Goal: Task Accomplishment & Management: Manage account settings

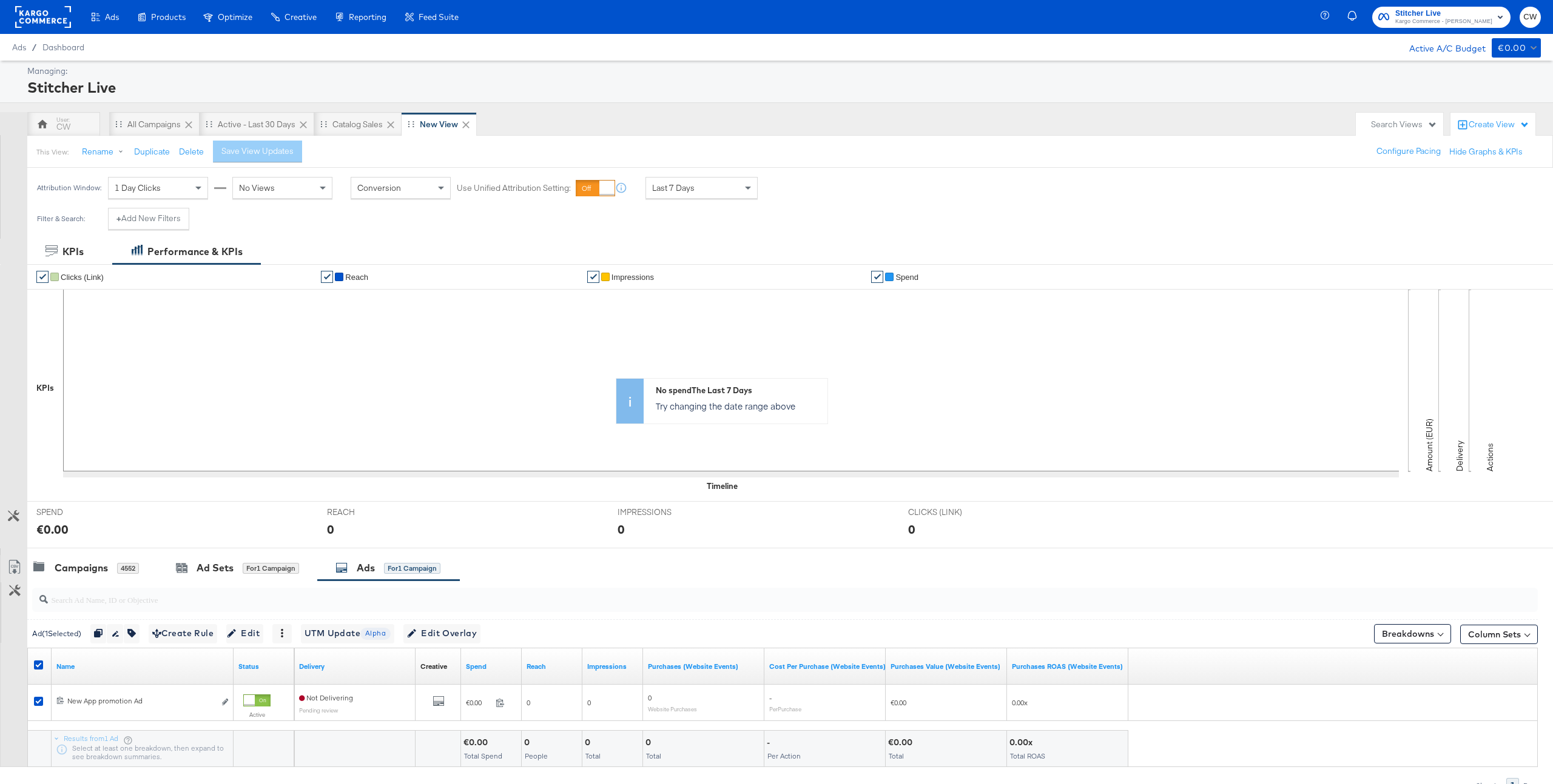
scroll to position [62, 0]
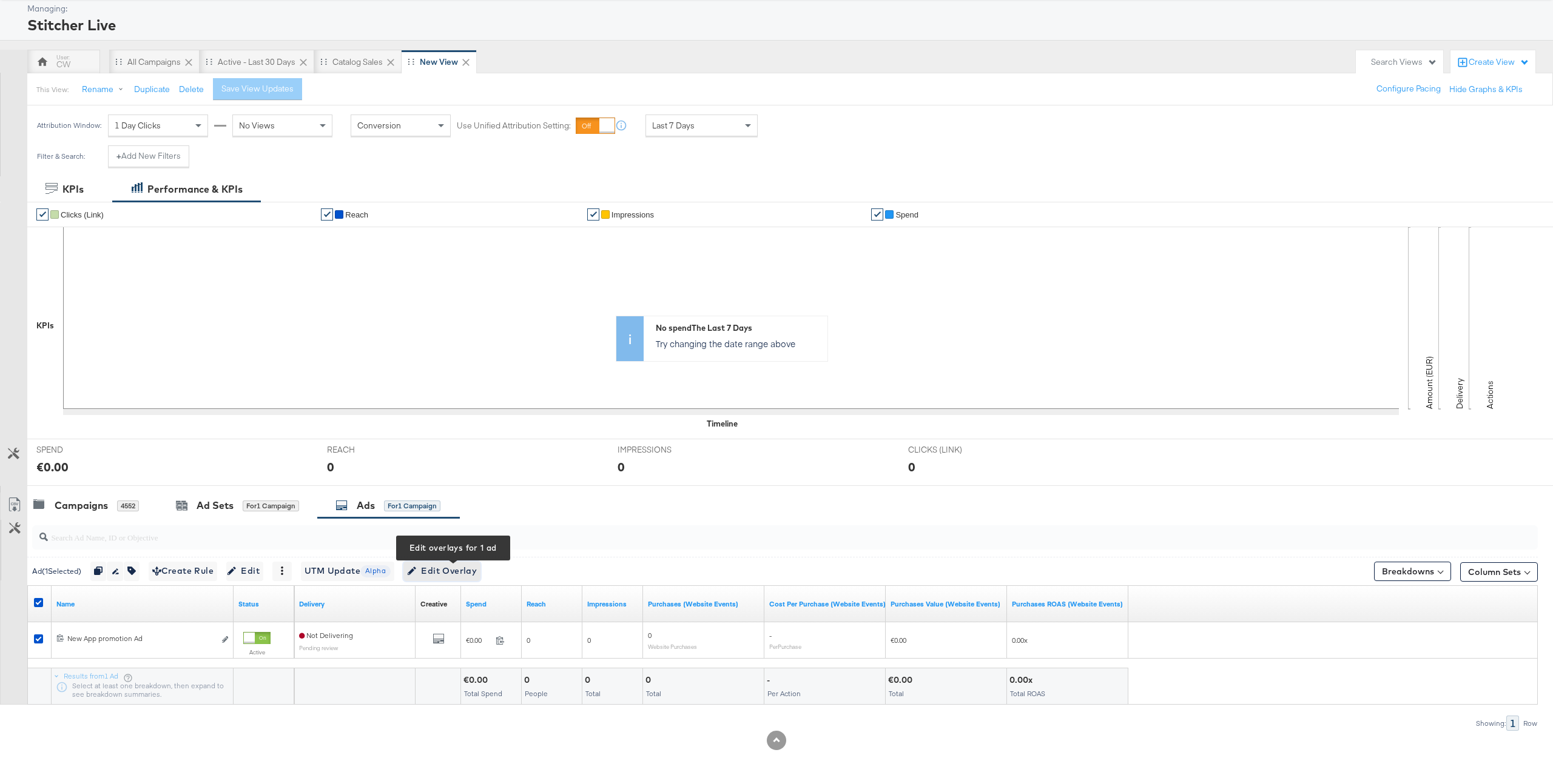
click at [456, 568] on span "Edit Overlay Edit overlays for 1 ad" at bounding box center [442, 572] width 70 height 15
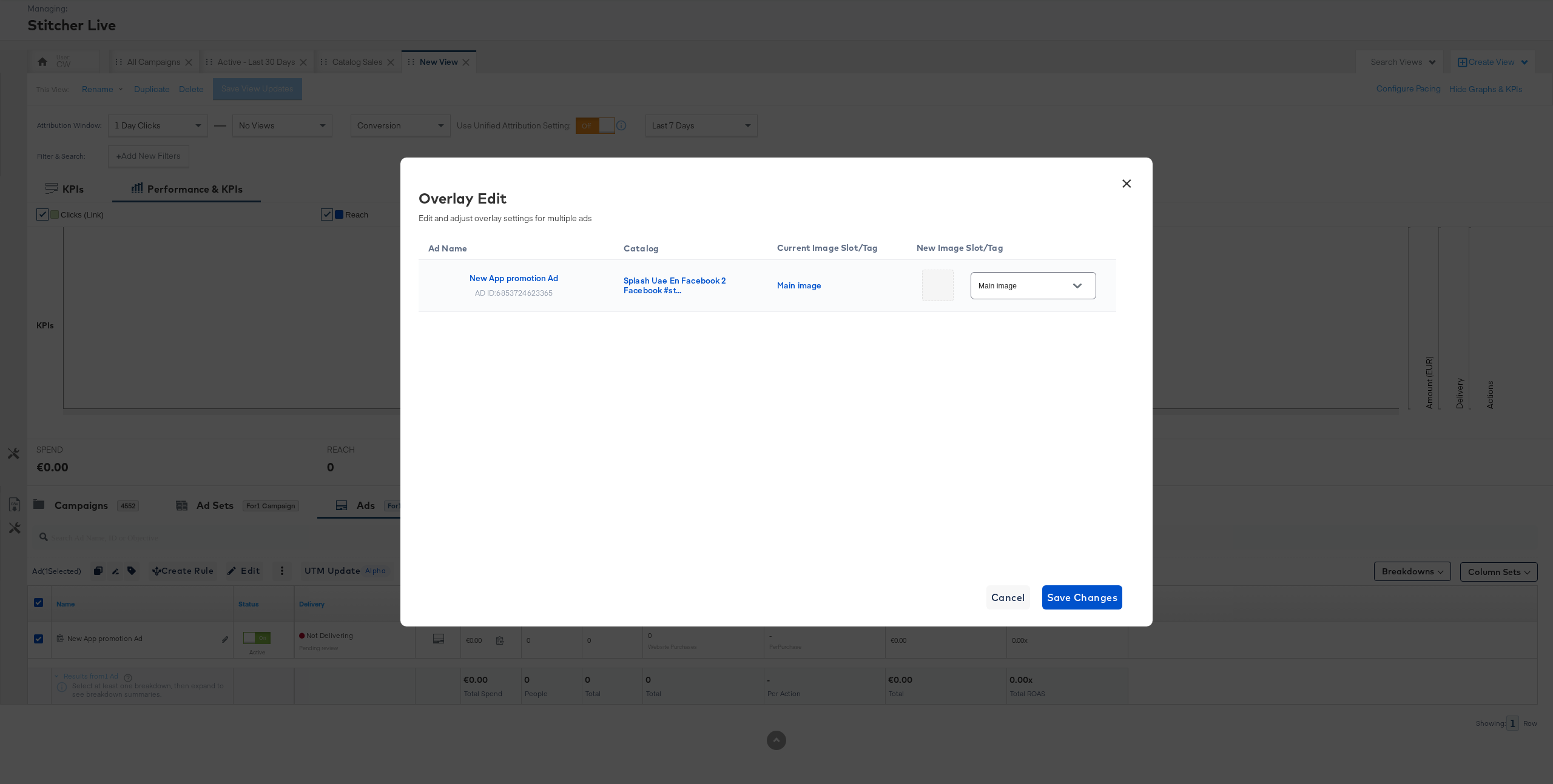
click at [1036, 275] on div "Main image" at bounding box center [1032, 285] width 125 height 27
click at [1068, 287] on button "Open" at bounding box center [1078, 286] width 18 height 18
click at [1130, 182] on button "×" at bounding box center [1126, 180] width 22 height 22
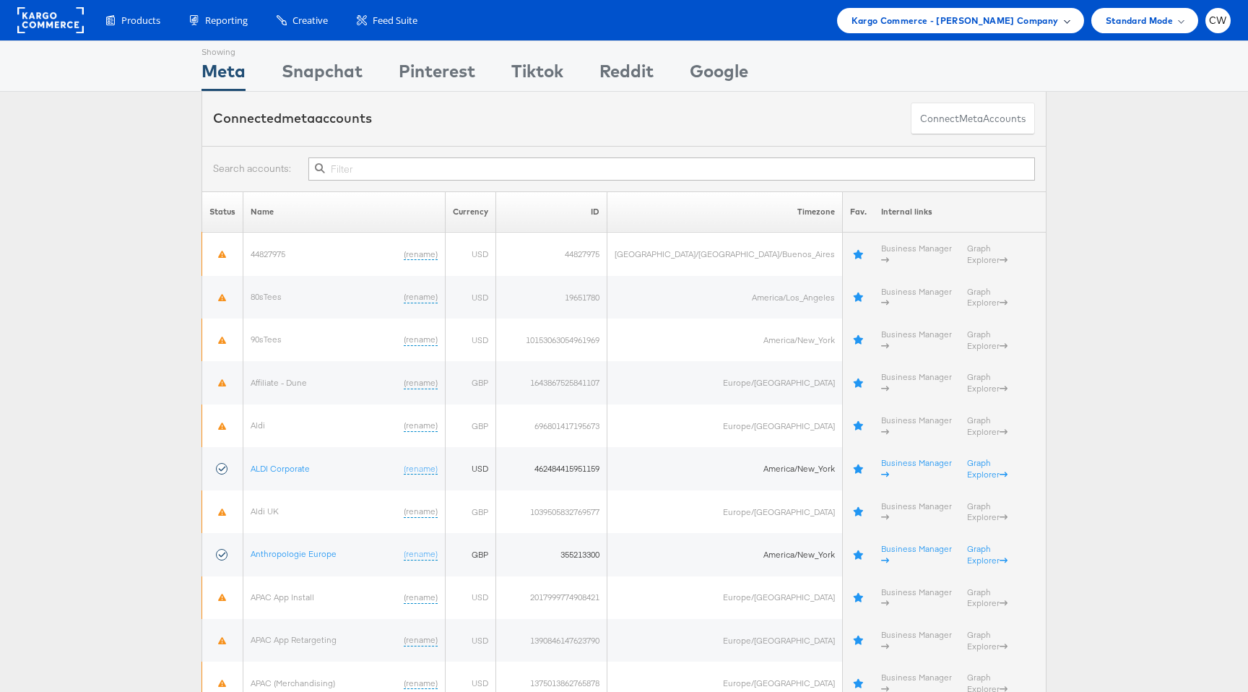
click at [932, 27] on span "Kargo Commerce - Craig Wilmott Company" at bounding box center [954, 20] width 207 height 15
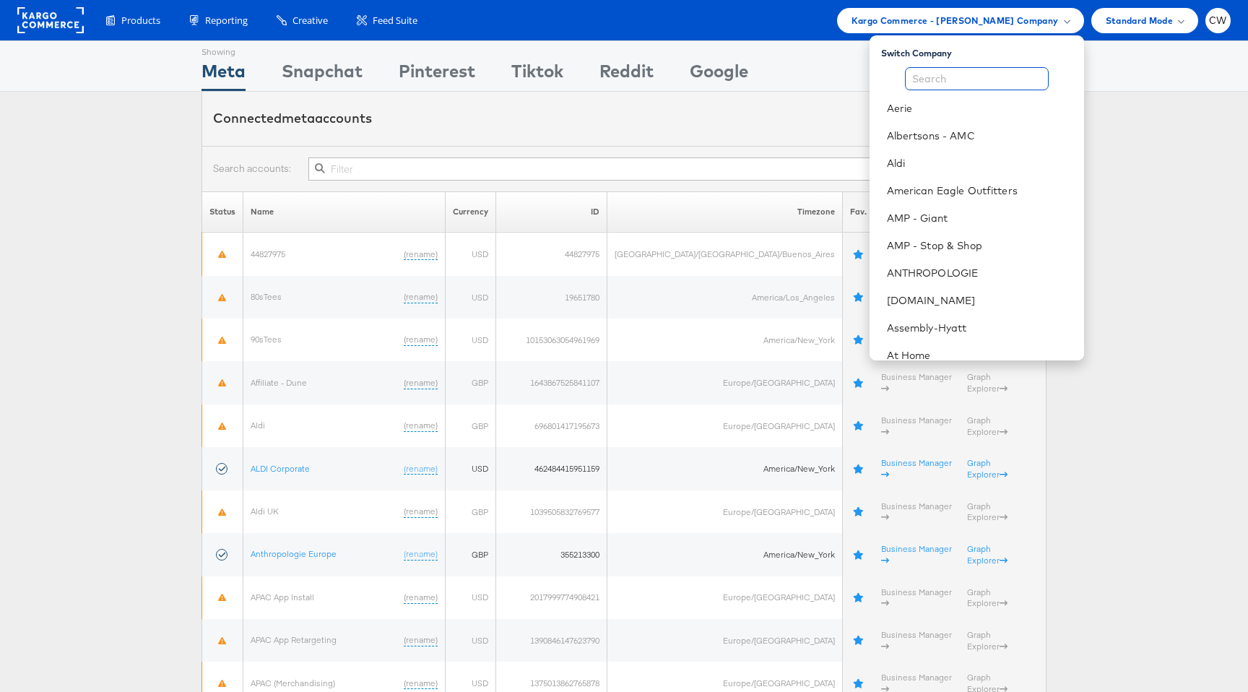
click at [967, 79] on input "text" at bounding box center [977, 78] width 144 height 23
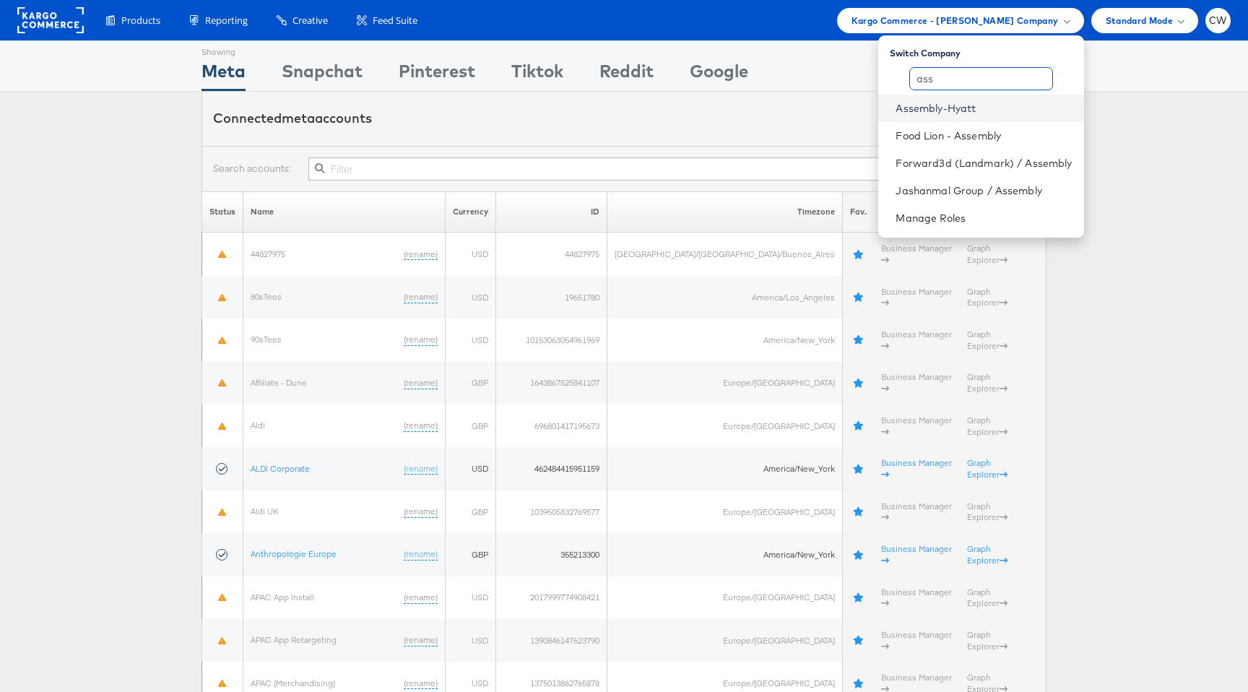
type input "ass"
click at [983, 113] on link "Assembly-Hyatt" at bounding box center [983, 108] width 176 height 14
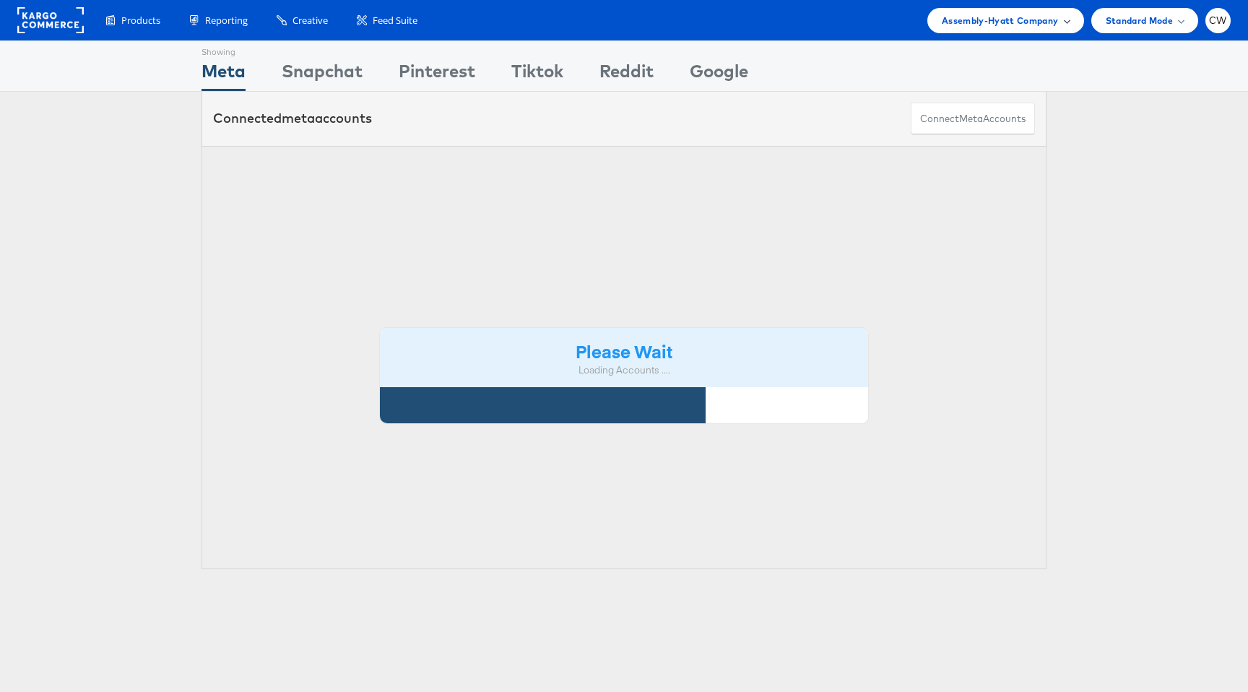
click at [997, 12] on div "Assembly-Hyatt Company" at bounding box center [1005, 20] width 157 height 25
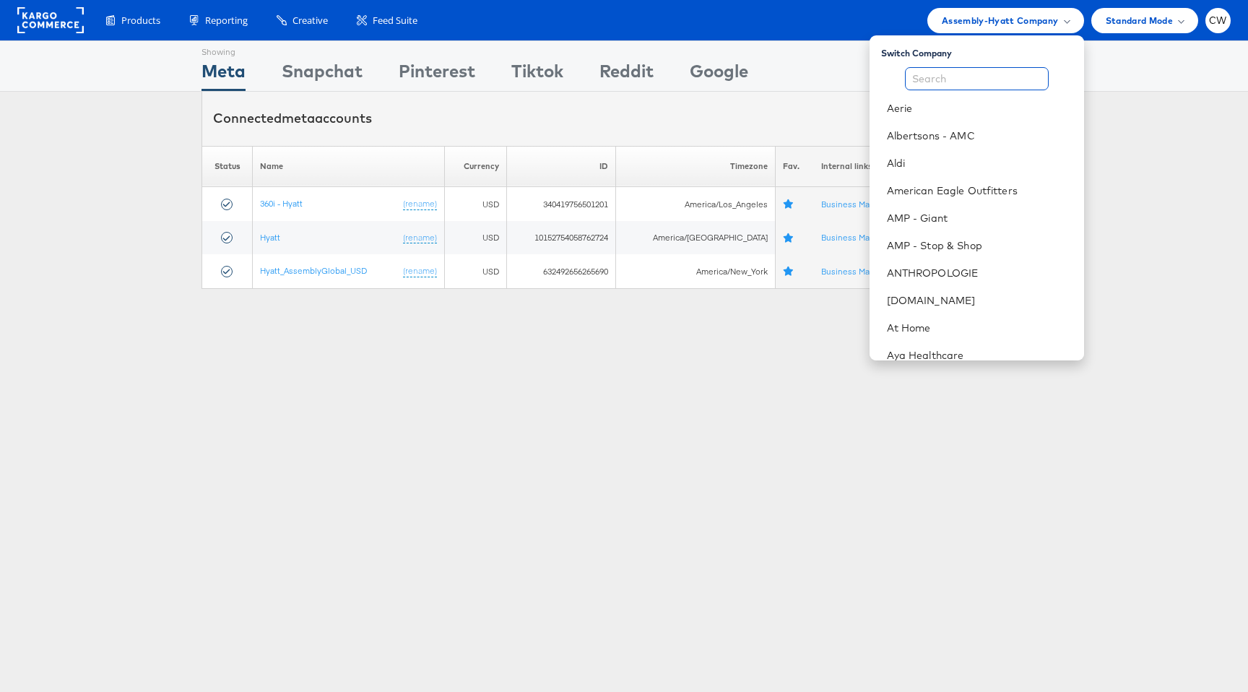
click at [980, 77] on input "text" at bounding box center [977, 78] width 144 height 23
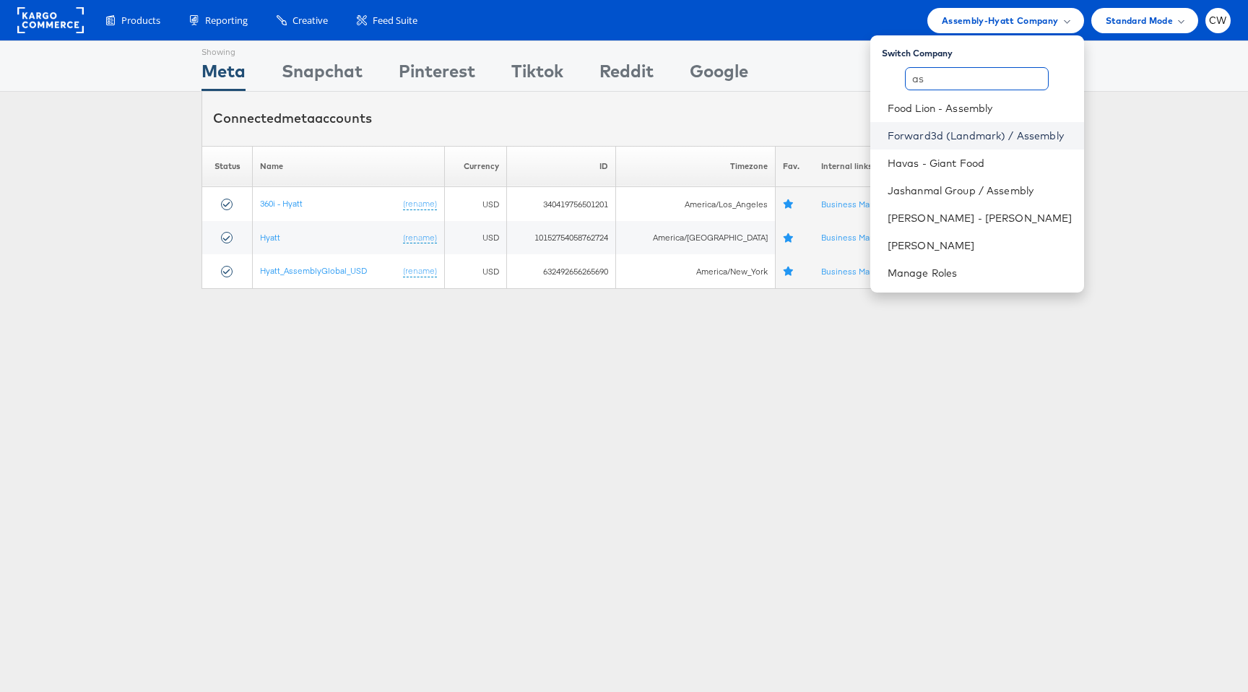
type input "as"
click at [971, 139] on link "Forward3d (Landmark) / Assembly" at bounding box center [979, 136] width 185 height 14
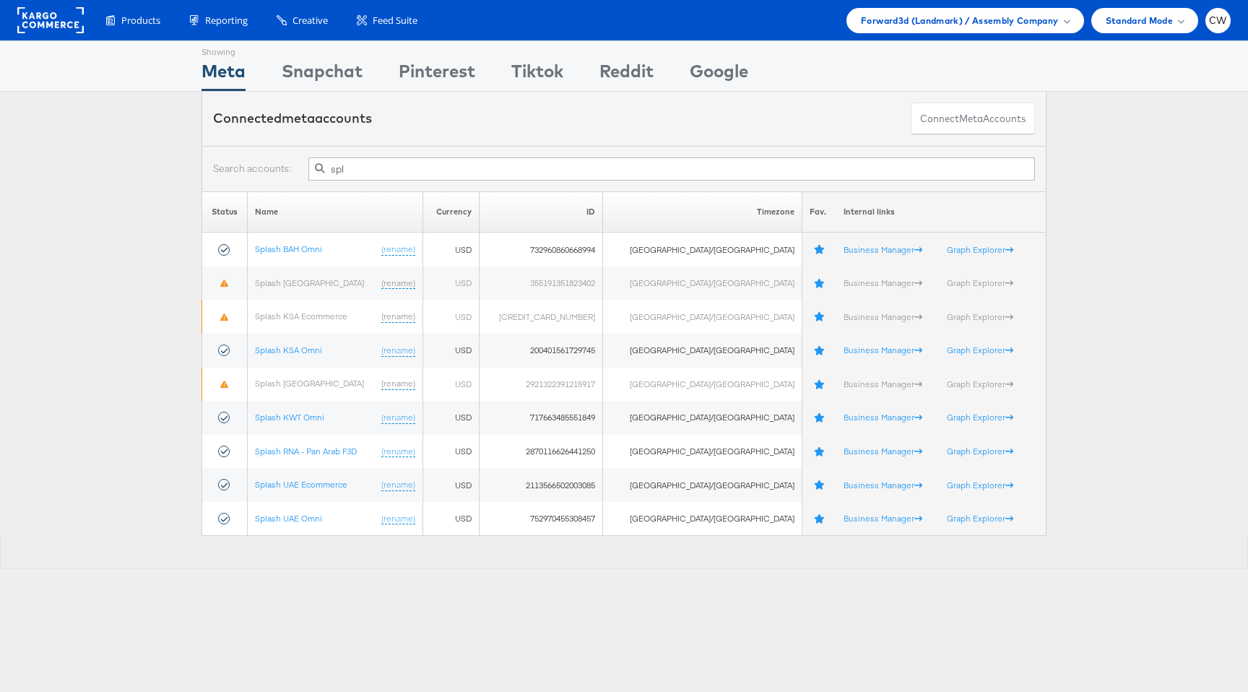
type input "spl"
click at [385, 162] on input "spl" at bounding box center [671, 168] width 726 height 23
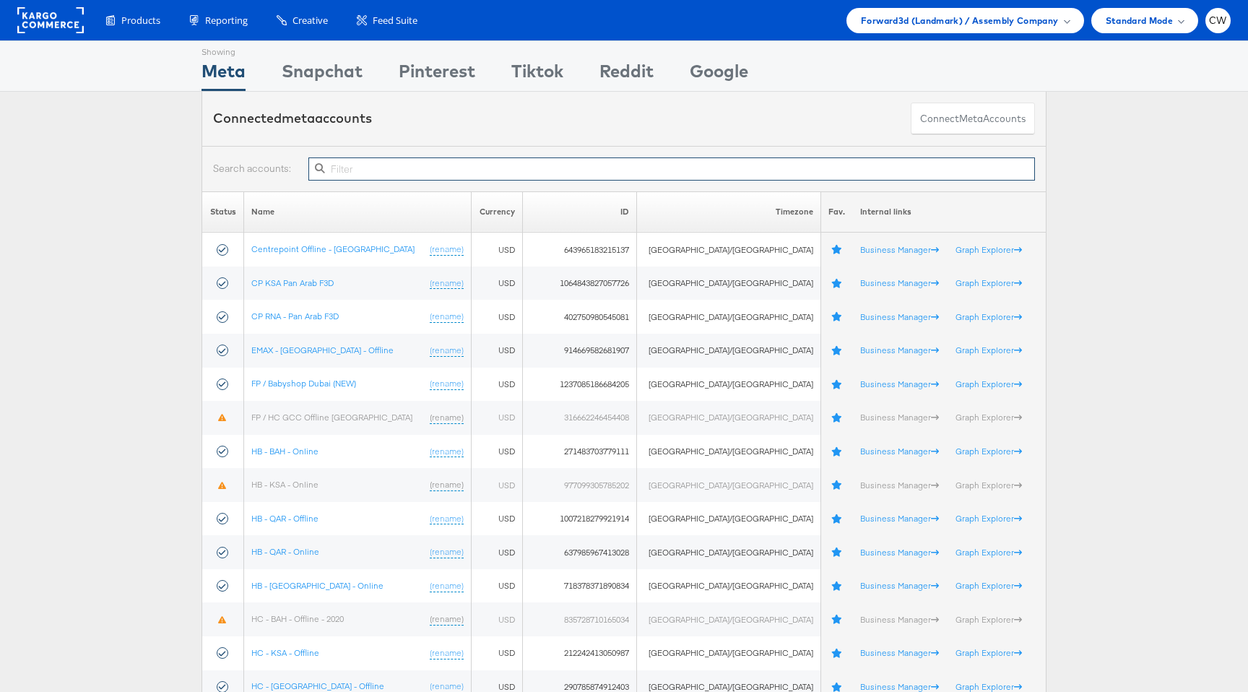
paste input "10154264656484717"
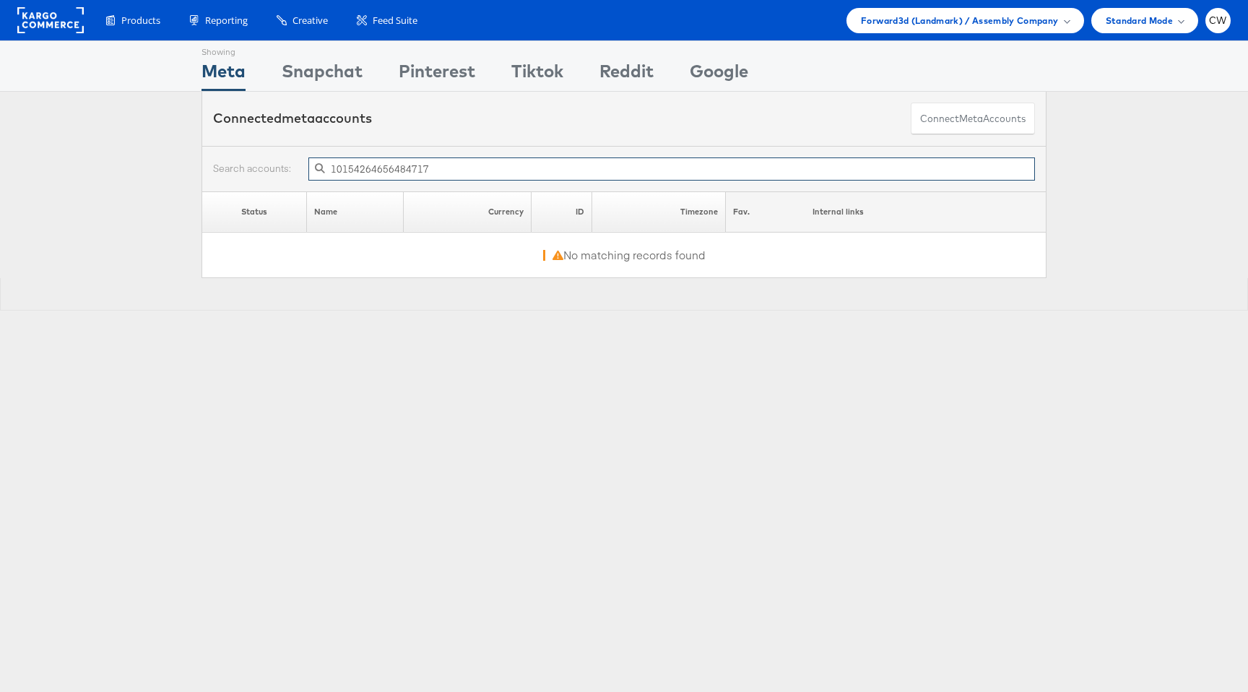
type input "1015426465648471"
click at [384, 175] on input "1015426465648471" at bounding box center [671, 168] width 726 height 23
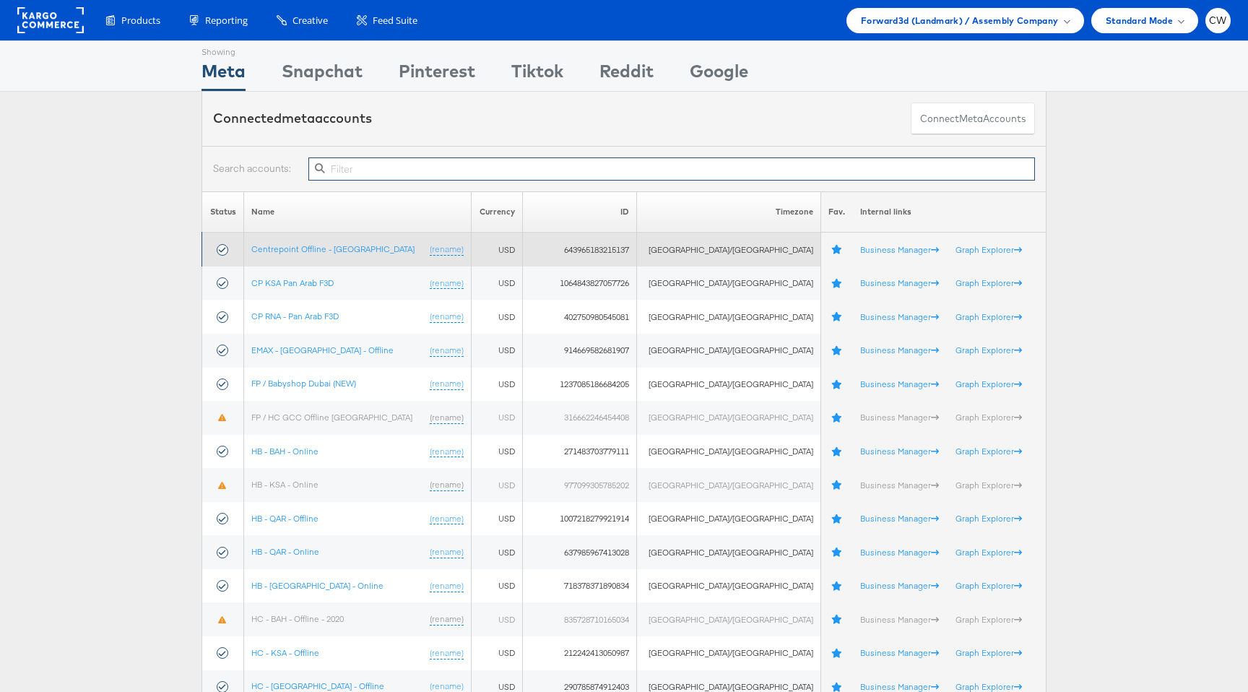
paste input "10154264656484717"
type input "10154264656484717"
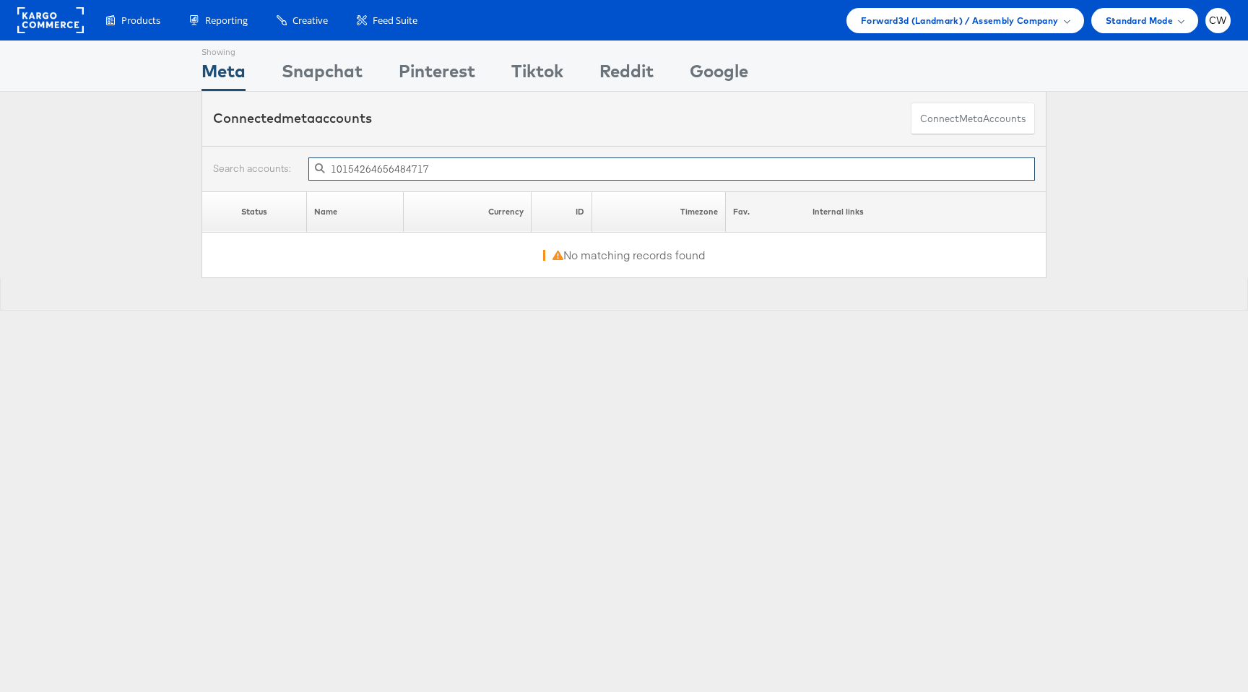
click at [414, 177] on input "10154264656484717" at bounding box center [671, 168] width 726 height 23
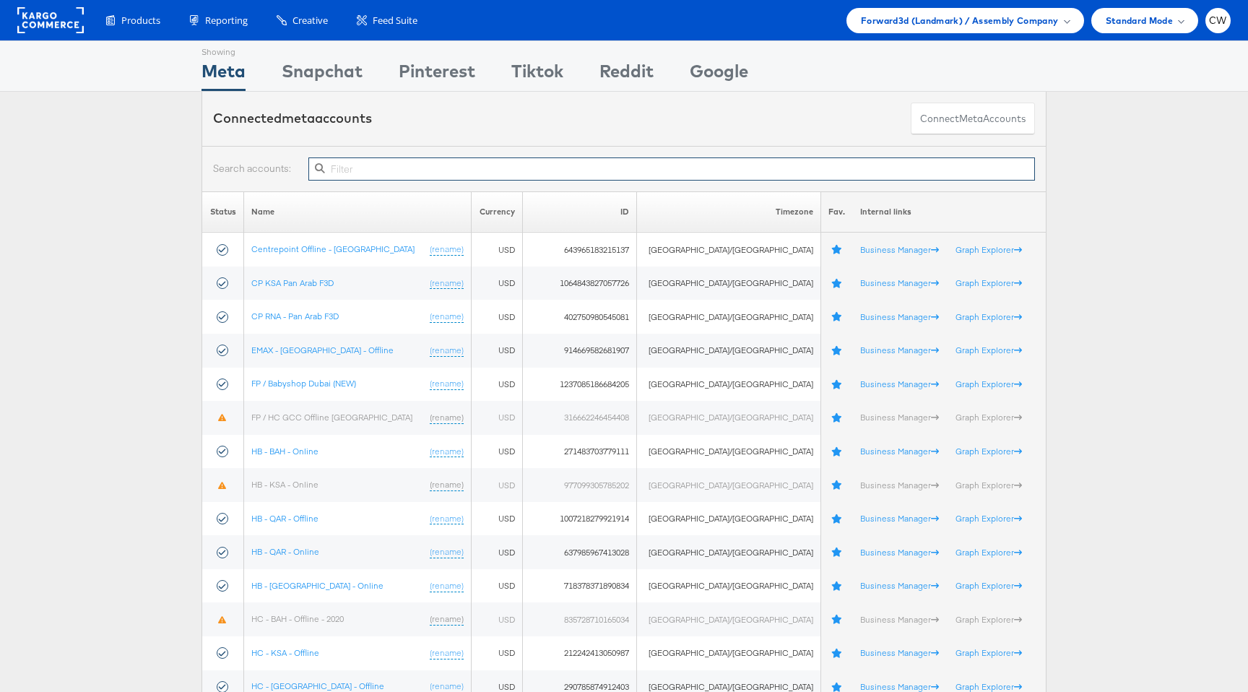
paste input "10154264656484717"
type input "10154264656484717"
paste input "752970455308457"
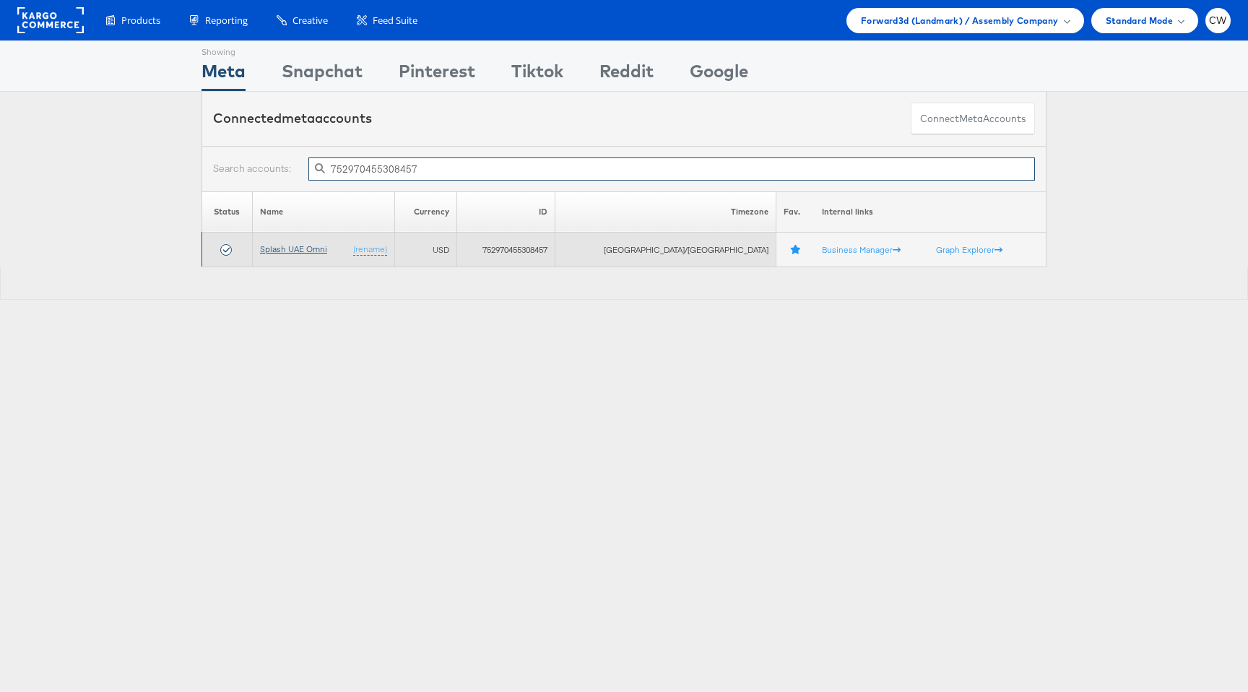
type input "752970455308457"
click at [320, 253] on link "Splash UAE Omni" at bounding box center [293, 248] width 67 height 11
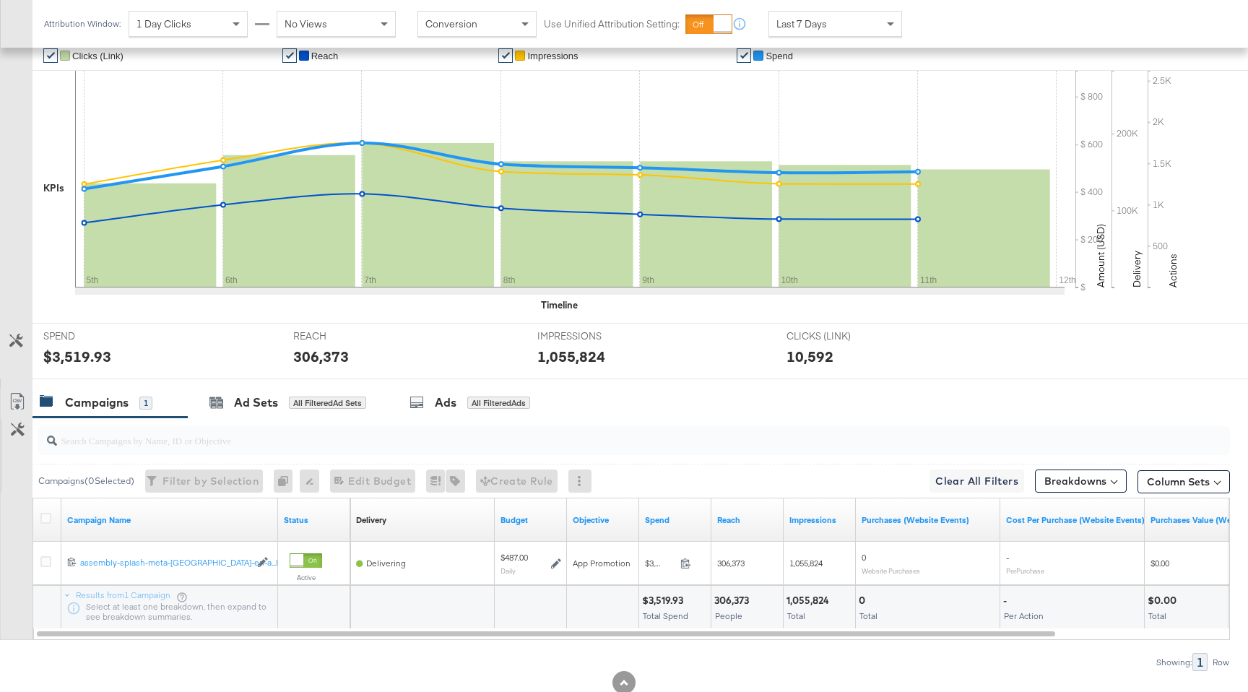
scroll to position [350, 0]
